Goal: Task Accomplishment & Management: Manage account settings

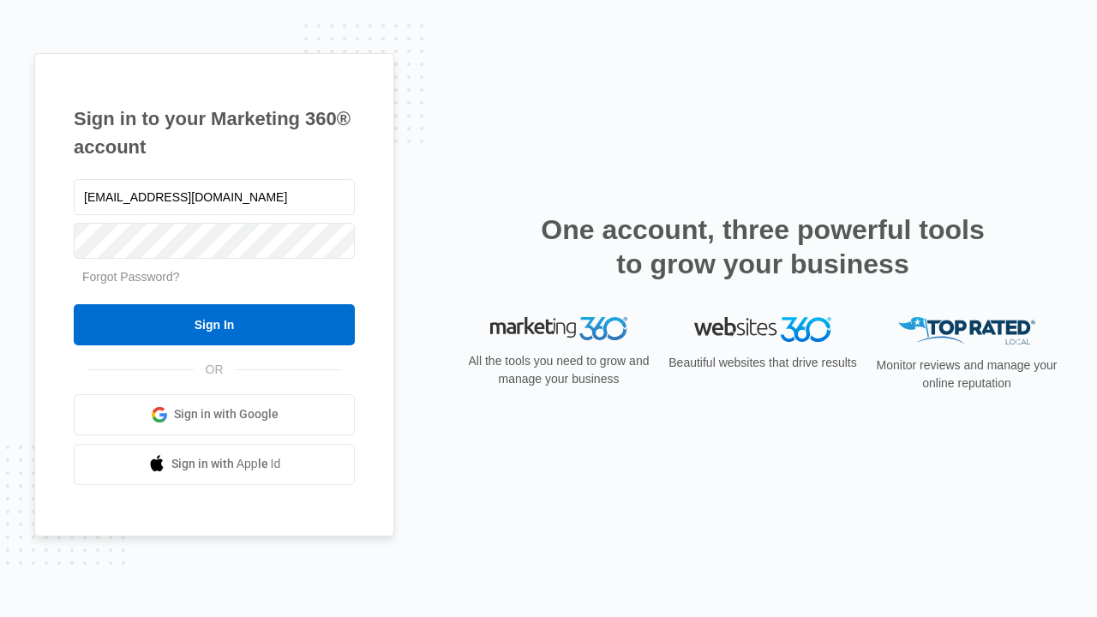
type input "[EMAIL_ADDRESS][DOMAIN_NAME]"
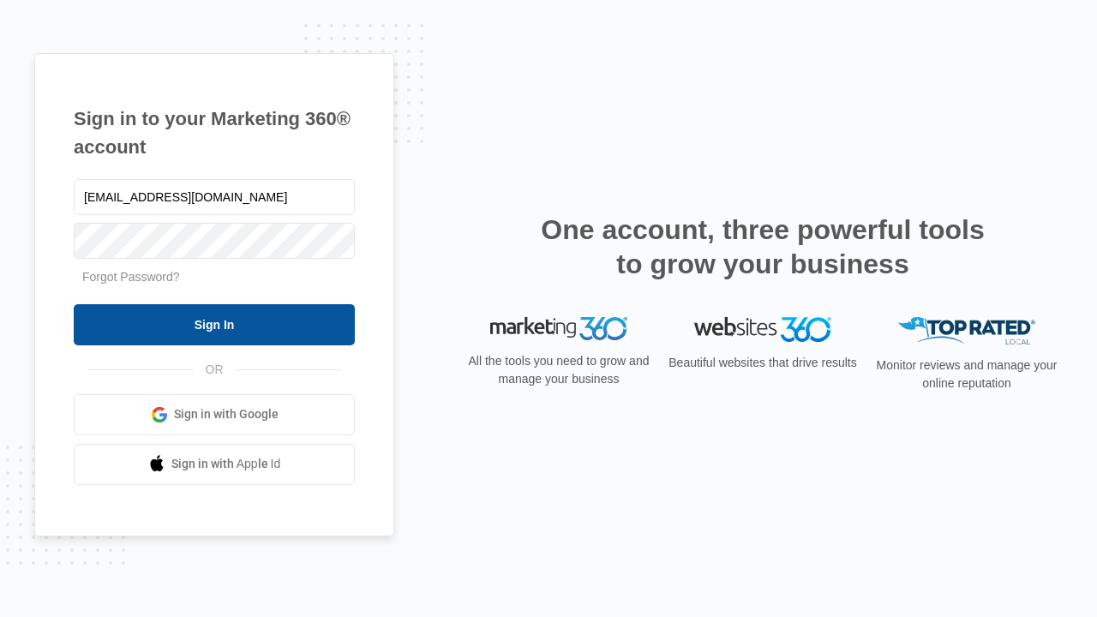
click at [214, 324] on input "Sign In" at bounding box center [214, 324] width 281 height 41
